Goal: Task Accomplishment & Management: Manage account settings

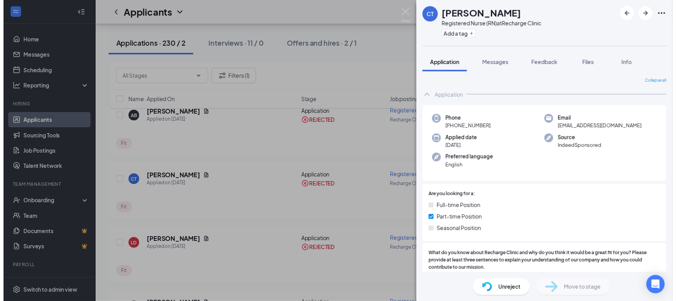
scroll to position [294, 0]
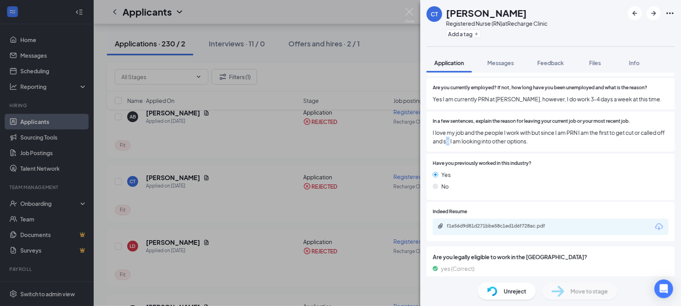
click at [457, 129] on span "I love my job and the people I work with but since I am PRN I am the first to g…" at bounding box center [551, 136] width 236 height 17
click at [255, 140] on div "CT [PERSON_NAME] Registered Nurse (RN) at Recharge Clinic Add a tag Application…" at bounding box center [340, 153] width 681 height 306
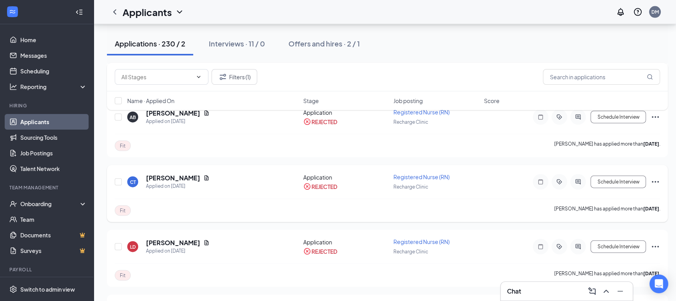
click at [243, 174] on div "CT [PERSON_NAME] Applied on [DATE]" at bounding box center [212, 182] width 171 height 16
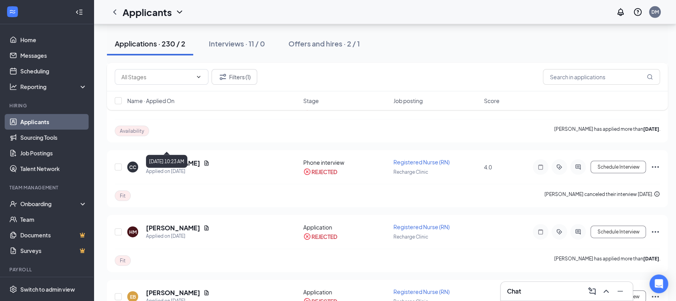
scroll to position [3030, 0]
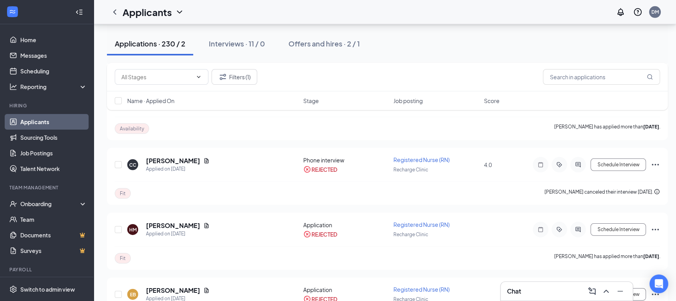
click at [72, 124] on link "Applicants" at bounding box center [53, 122] width 67 height 16
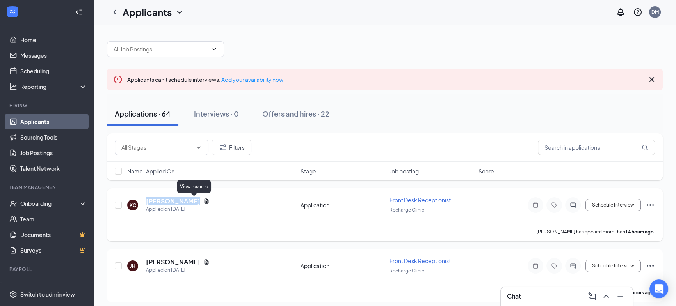
drag, startPoint x: 146, startPoint y: 200, endPoint x: 194, endPoint y: 199, distance: 48.0
click at [194, 199] on div "[PERSON_NAME]" at bounding box center [178, 201] width 64 height 9
copy div "[PERSON_NAME]"
click at [176, 202] on h5 "[PERSON_NAME]" at bounding box center [173, 201] width 54 height 9
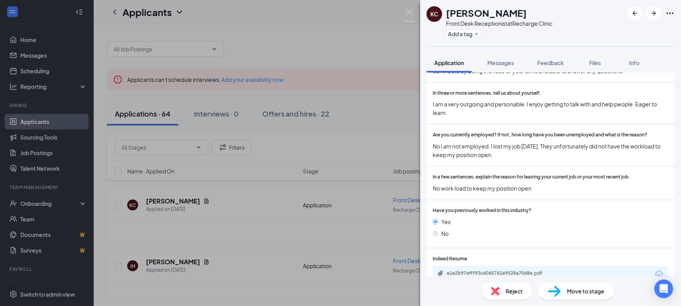
scroll to position [236, 0]
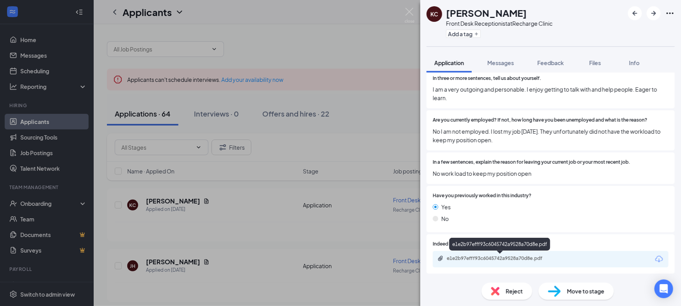
click at [516, 257] on div "e1e2b97efff93c6045742a9528a70d8e.pdf" at bounding box center [501, 258] width 109 height 6
